Goal: Complete application form

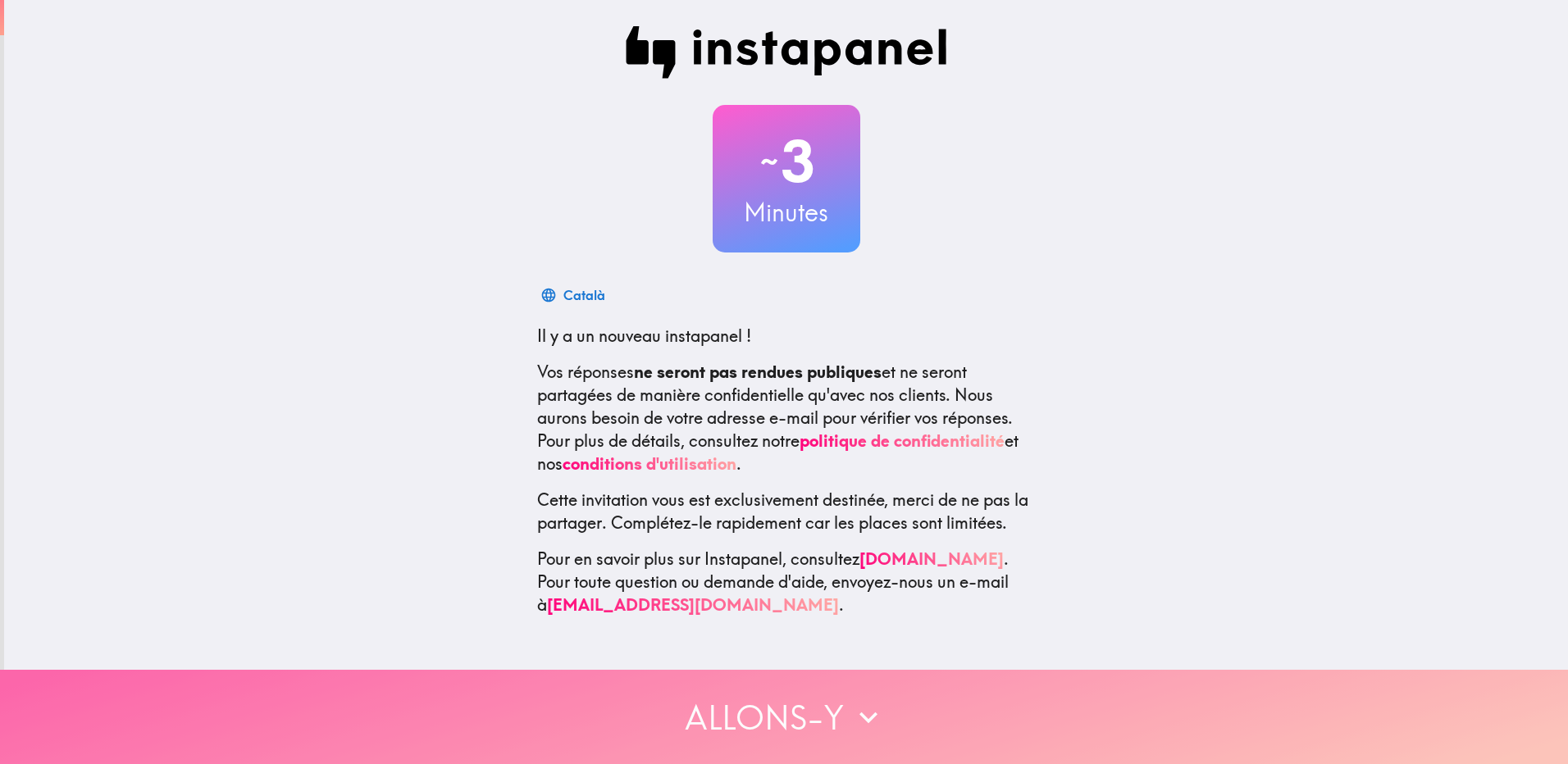
click at [834, 709] on button "Allons-y" at bounding box center [784, 717] width 1568 height 94
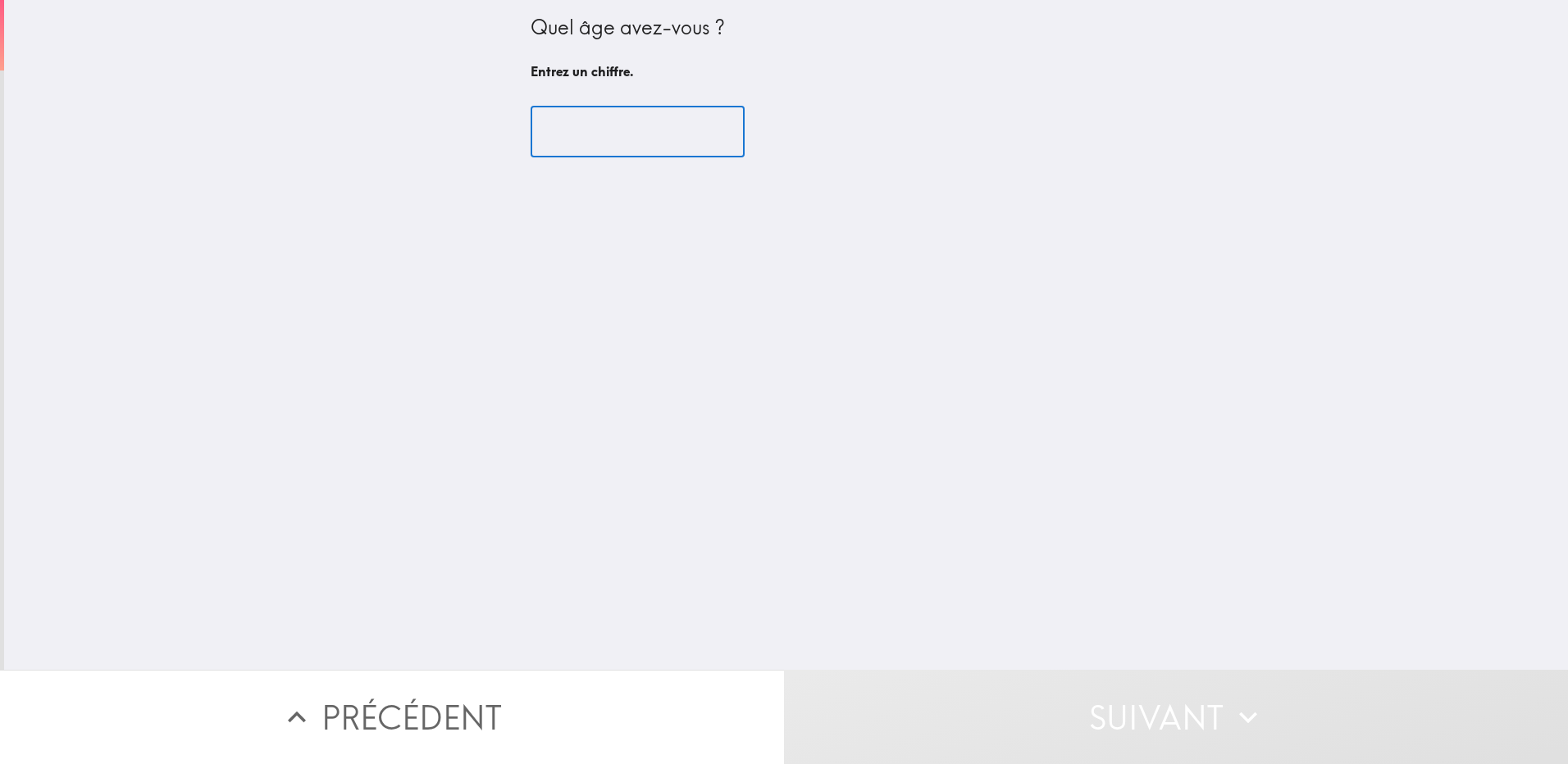
click at [618, 143] on input "number" at bounding box center [637, 131] width 214 height 51
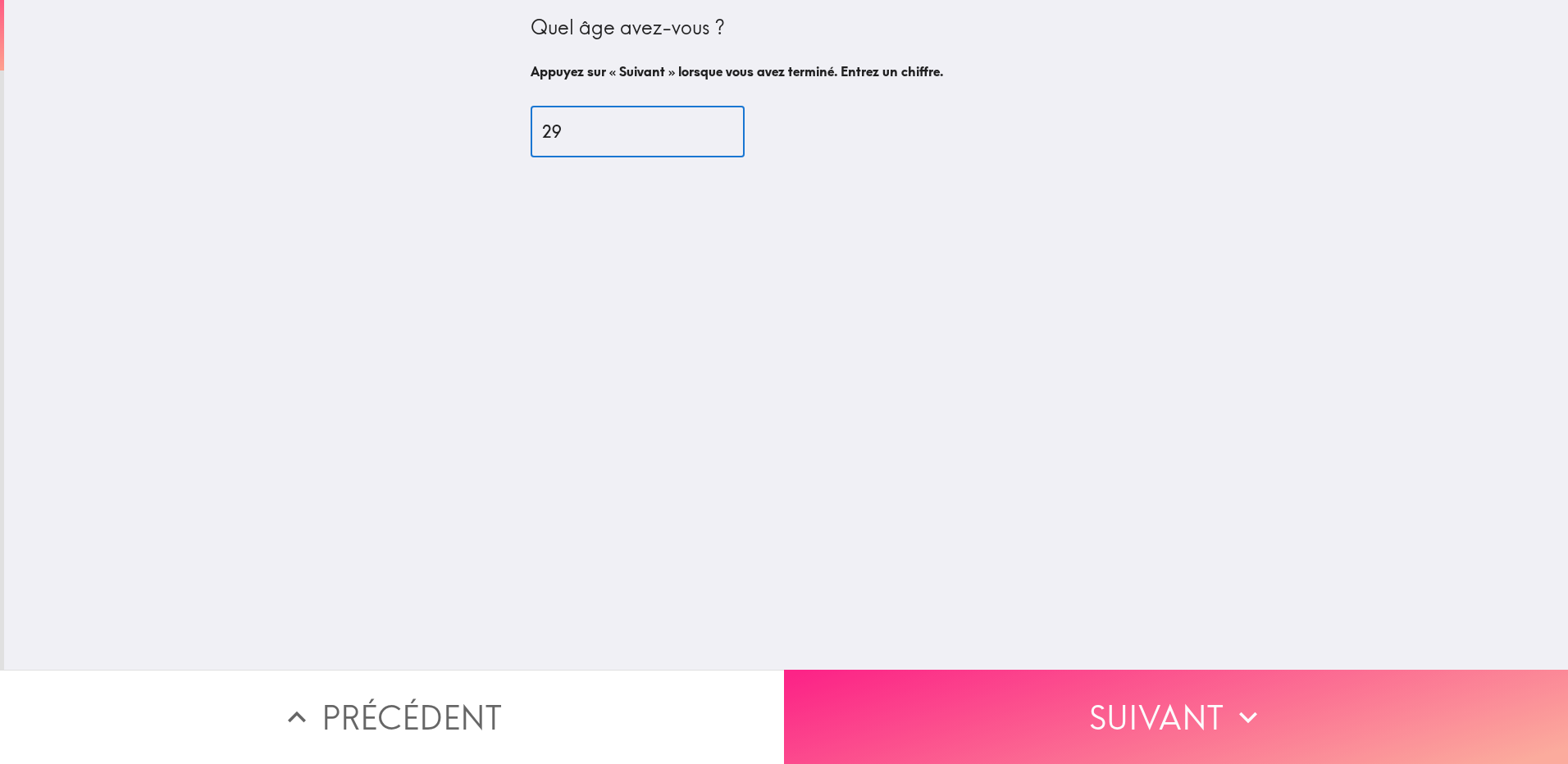
type input "29"
click at [1164, 727] on button "Suivant" at bounding box center [1177, 717] width 784 height 94
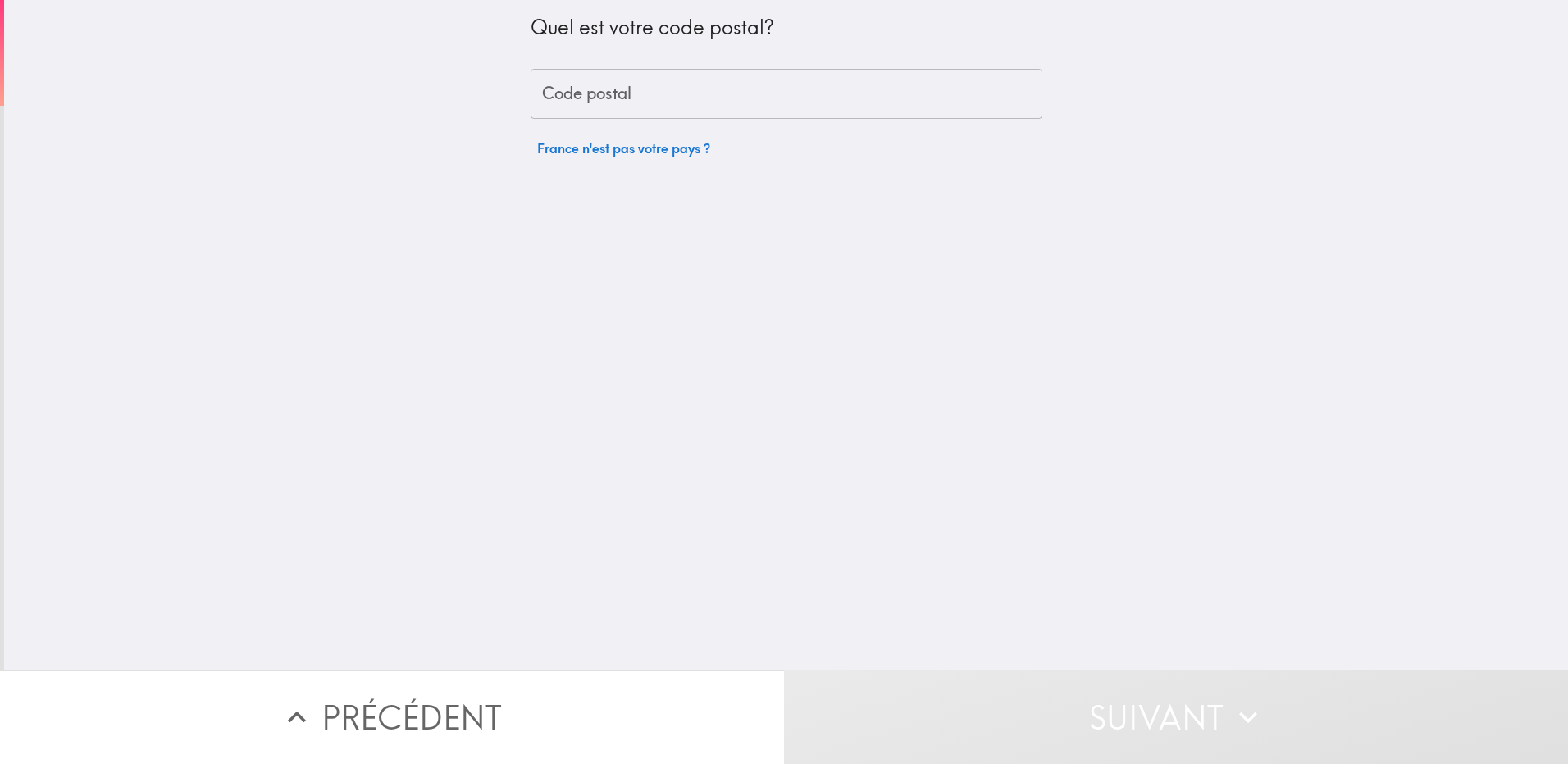
click at [595, 106] on input "Code postal" at bounding box center [786, 94] width 512 height 51
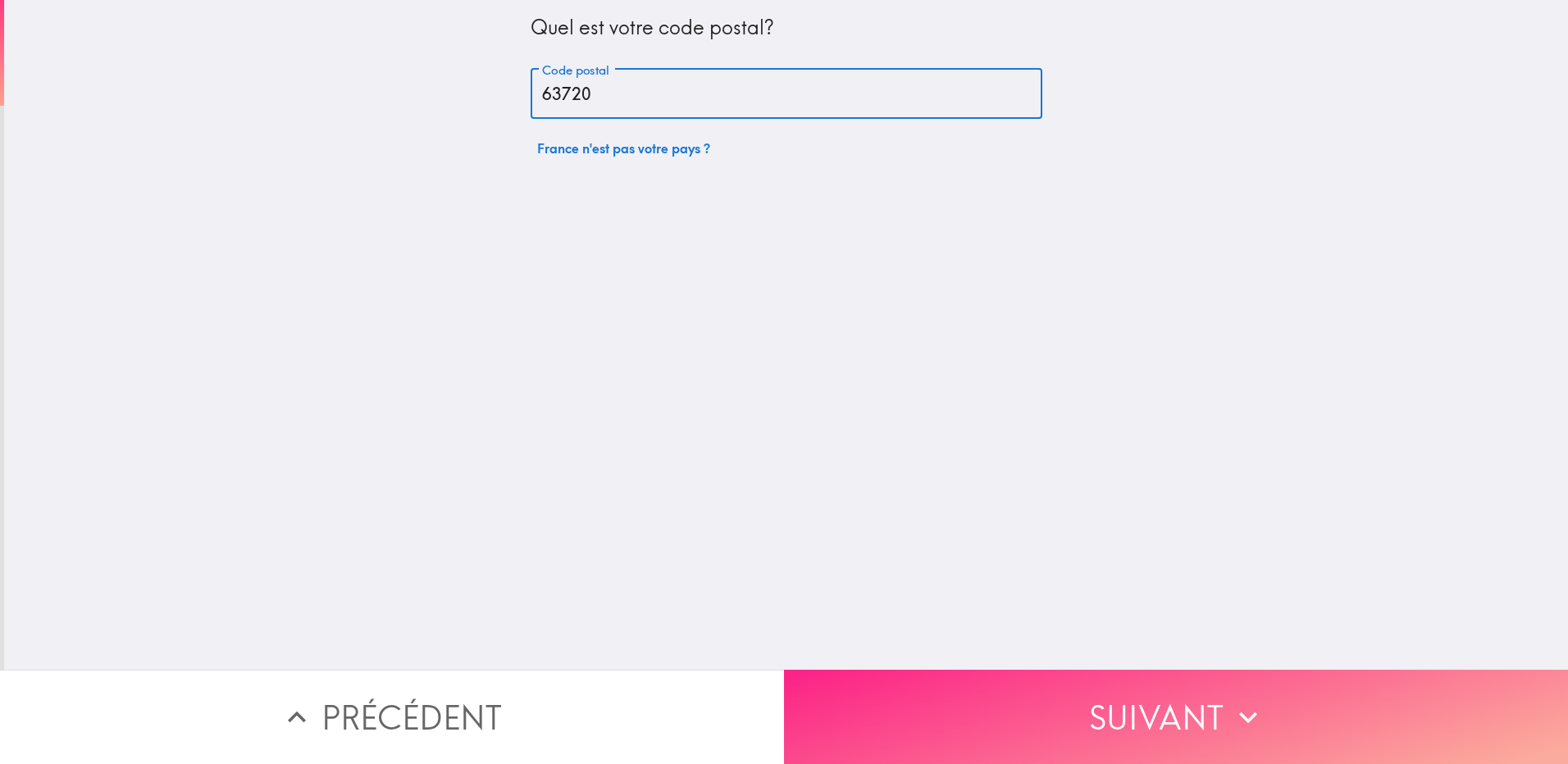
type input "63720"
click at [1057, 705] on button "Suivant" at bounding box center [1177, 717] width 784 height 94
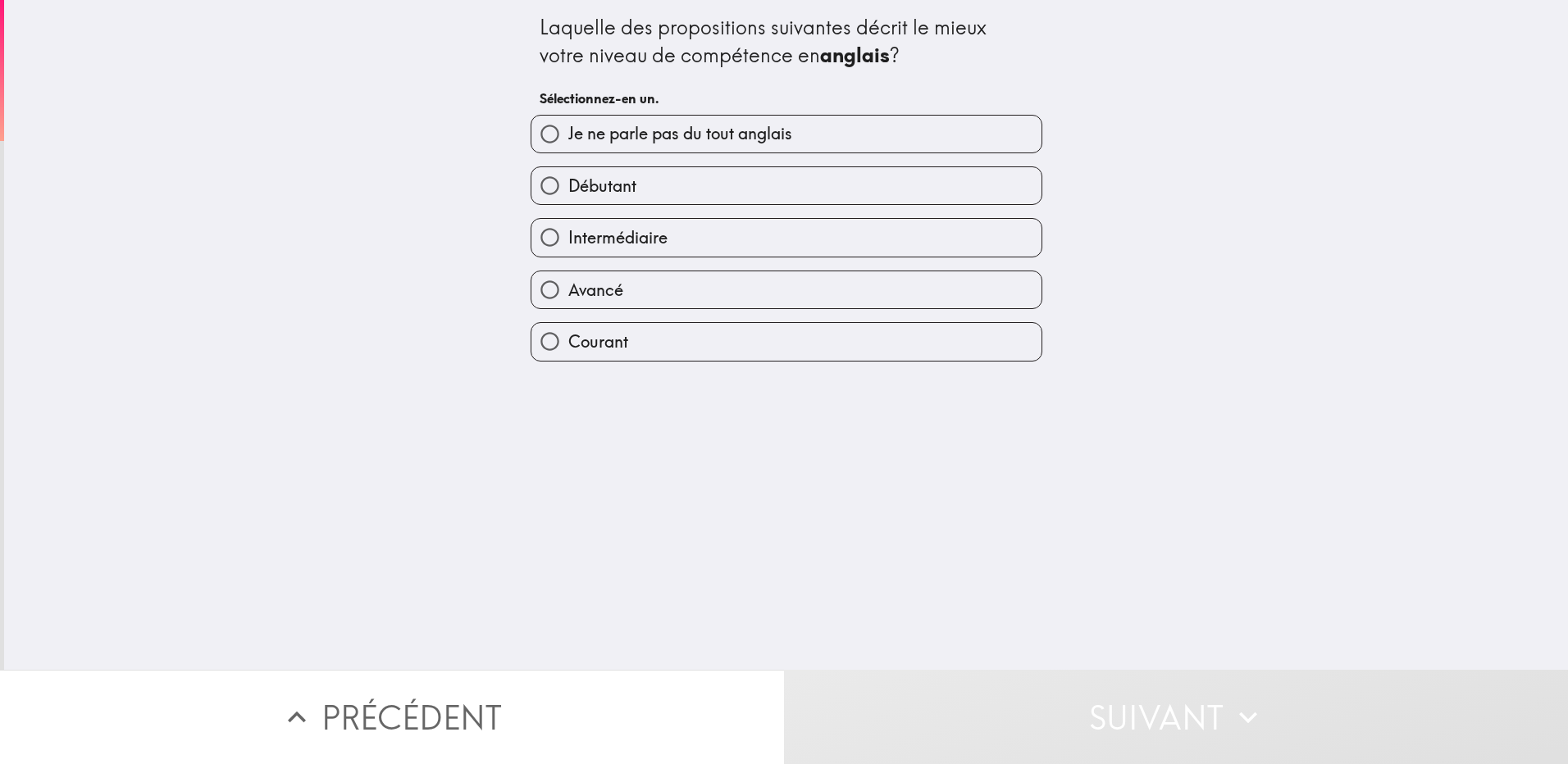
click at [581, 191] on span "Débutant" at bounding box center [603, 186] width 68 height 23
click at [569, 191] on input "Débutant" at bounding box center [550, 186] width 37 height 37
radio input "true"
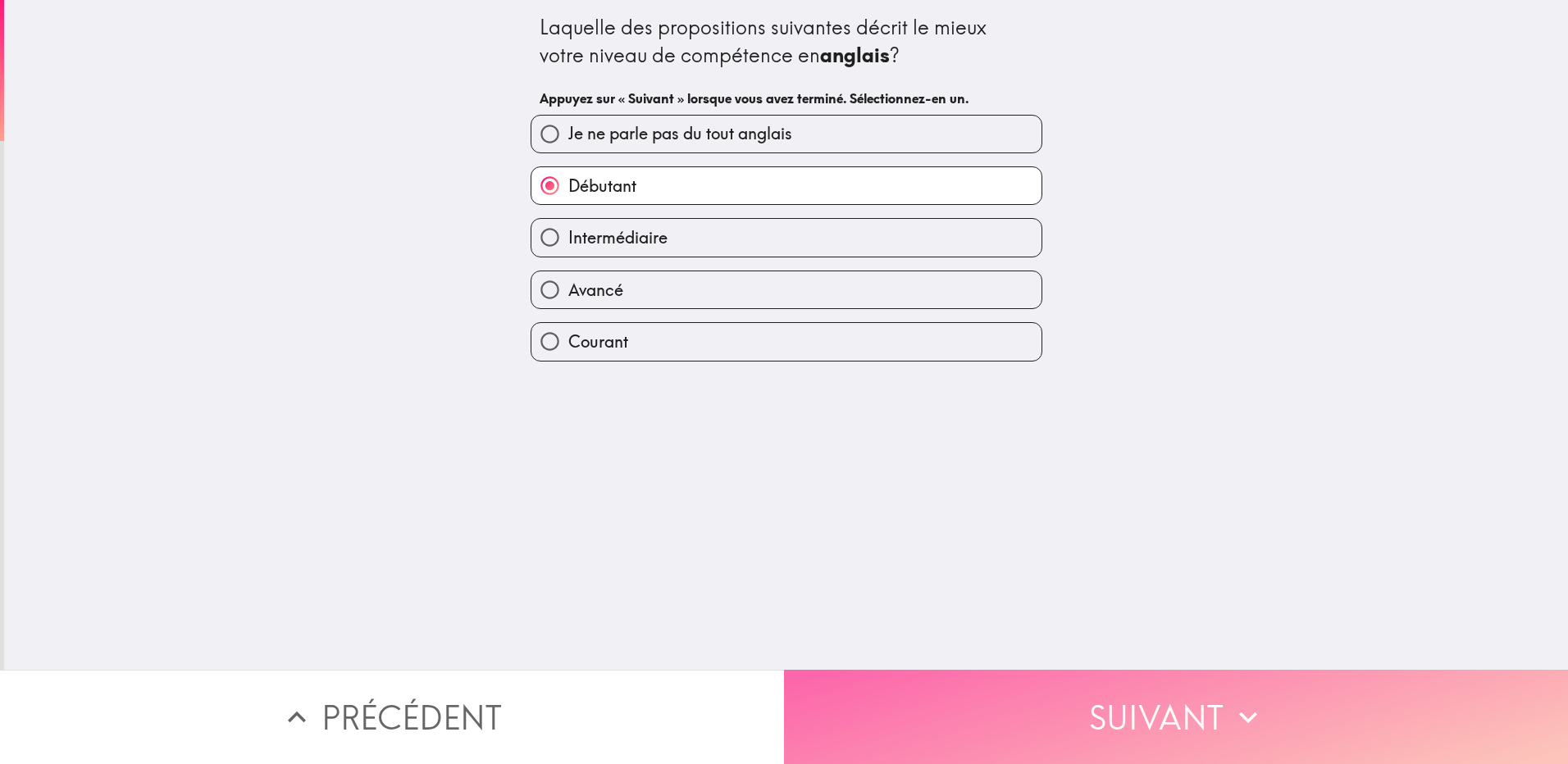
click at [1063, 724] on button "Suivant" at bounding box center [1177, 717] width 784 height 94
